Goal: Task Accomplishment & Management: Manage account settings

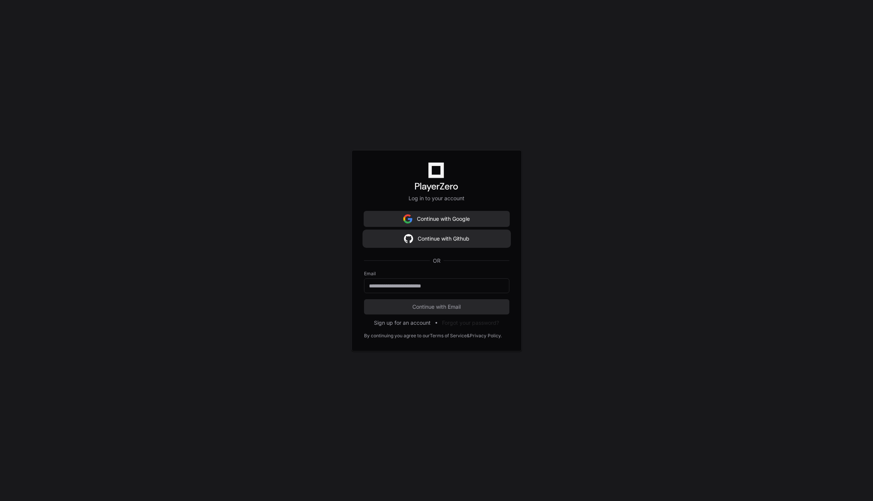
click at [433, 240] on button "Continue with Github" at bounding box center [436, 238] width 145 height 15
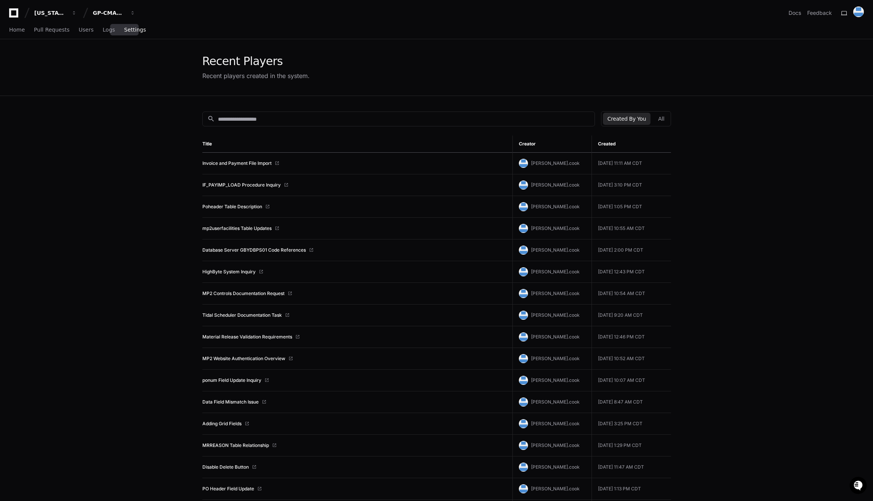
click at [125, 33] on link "Settings" at bounding box center [135, 29] width 22 height 17
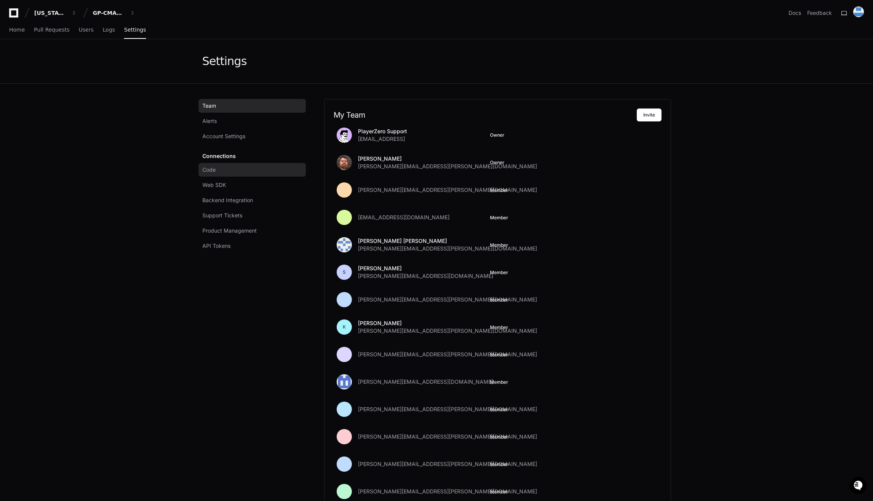
click at [221, 168] on link "Code" at bounding box center [252, 170] width 107 height 14
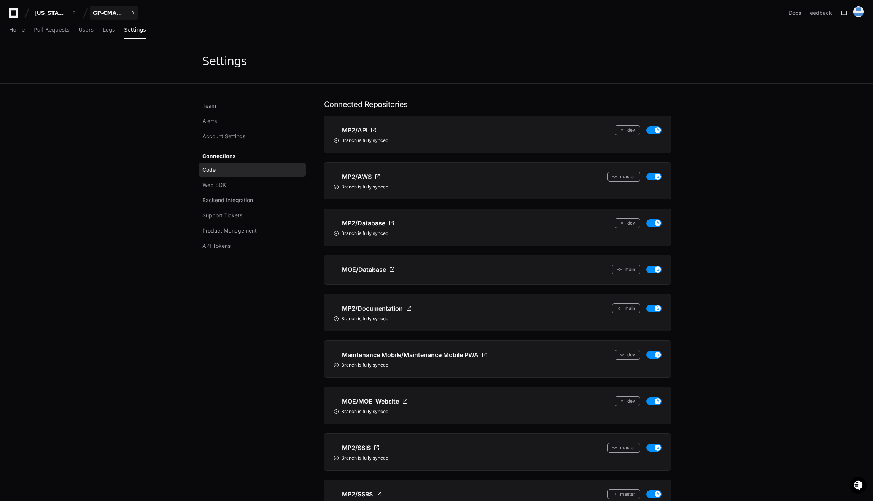
click at [100, 13] on div "GP-CMAG-MP2" at bounding box center [109, 13] width 33 height 8
click at [114, 59] on span "GP-CMAG-AS8" at bounding box center [126, 55] width 43 height 9
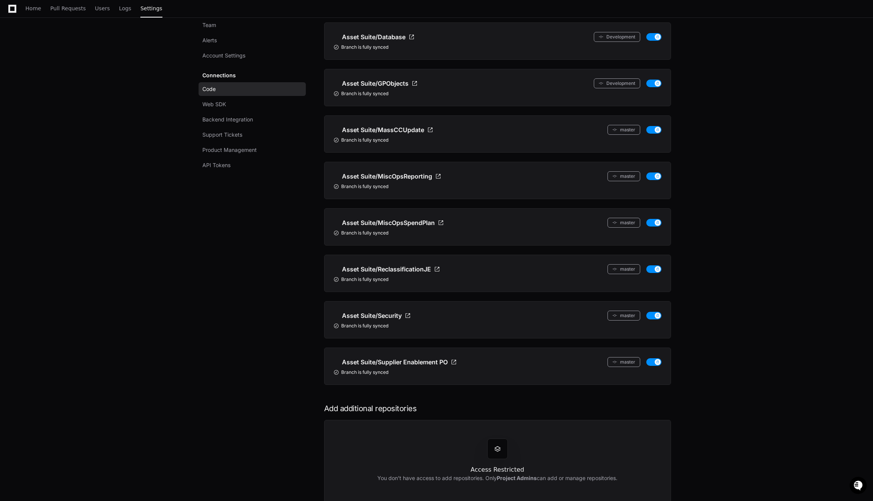
scroll to position [418, 0]
